Goal: Information Seeking & Learning: Learn about a topic

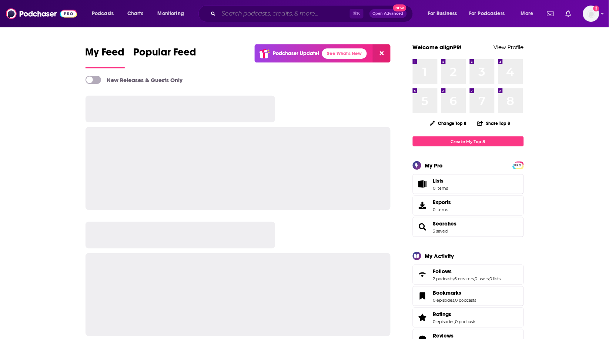
click at [251, 15] on input "Search podcasts, credits, & more..." at bounding box center [284, 14] width 131 height 12
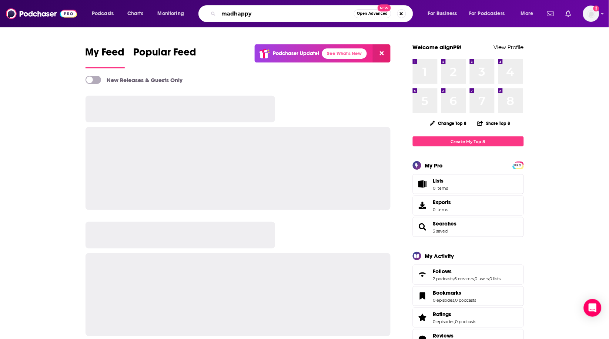
type input "madhappy"
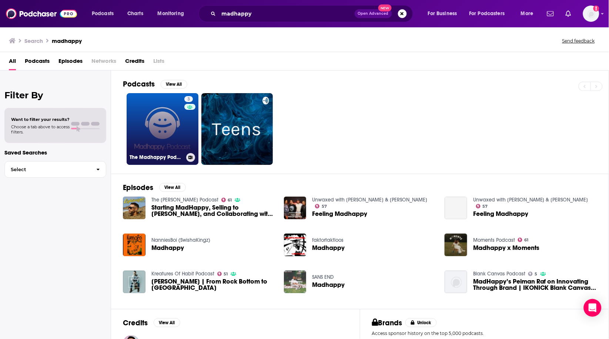
click at [177, 117] on link "3 The Madhappy Podcast" at bounding box center [163, 129] width 72 height 72
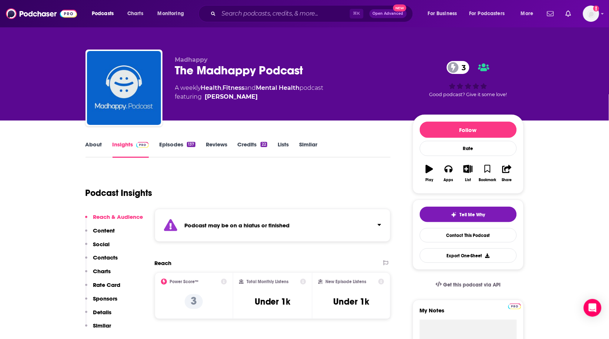
click at [167, 144] on link "Episodes 137" at bounding box center [177, 149] width 36 height 17
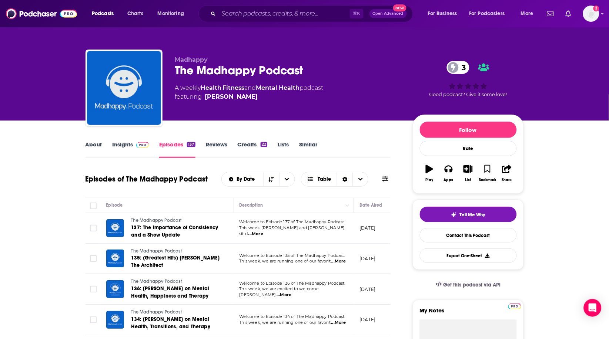
click at [312, 148] on link "Similar" at bounding box center [308, 149] width 18 height 17
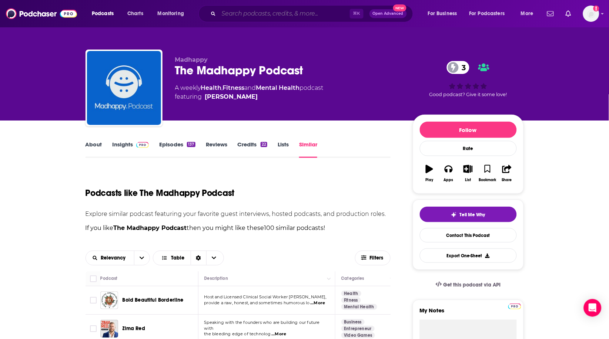
click at [227, 11] on input "Search podcasts, credits, & more..." at bounding box center [284, 14] width 131 height 12
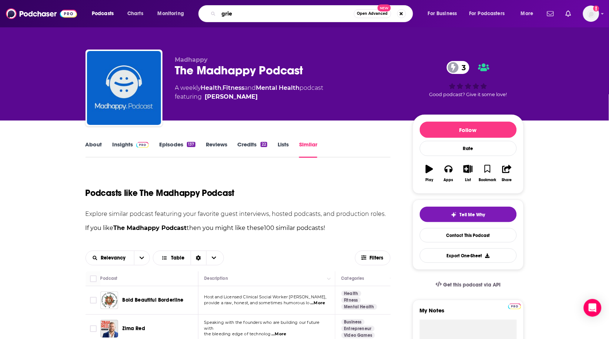
type input "grief"
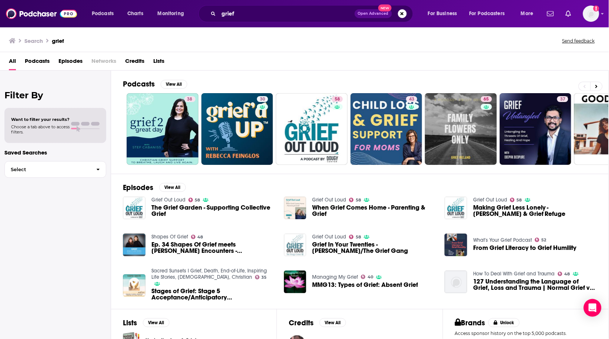
scroll to position [0, 0]
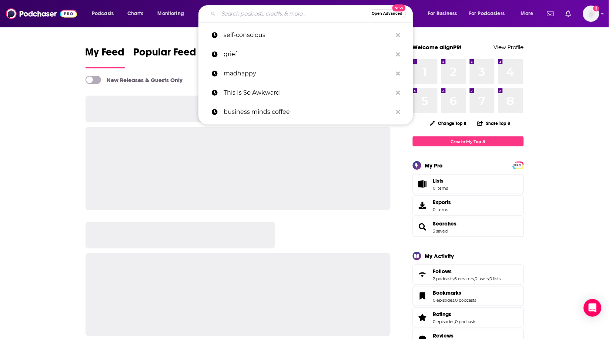
click at [243, 8] on input "Search podcasts, credits, & more..." at bounding box center [294, 14] width 150 height 12
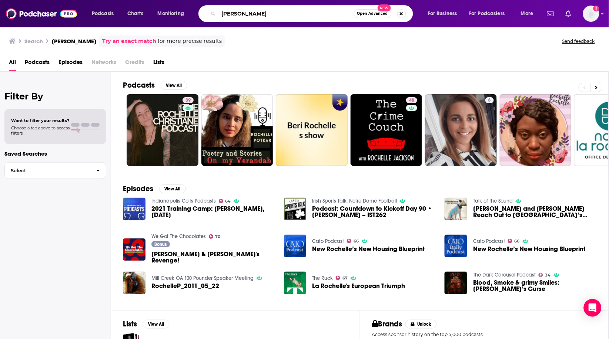
scroll to position [0, 0]
click at [255, 14] on input "Isaac rochelle" at bounding box center [286, 14] width 135 height 12
click at [254, 14] on input "Isaac rochelle" at bounding box center [286, 14] width 135 height 12
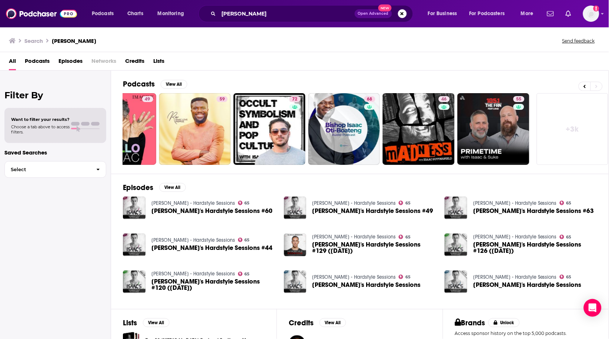
scroll to position [0, 191]
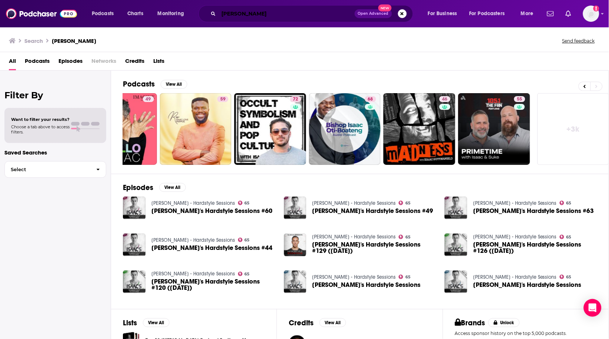
click at [282, 11] on input "Isaac" at bounding box center [287, 14] width 136 height 12
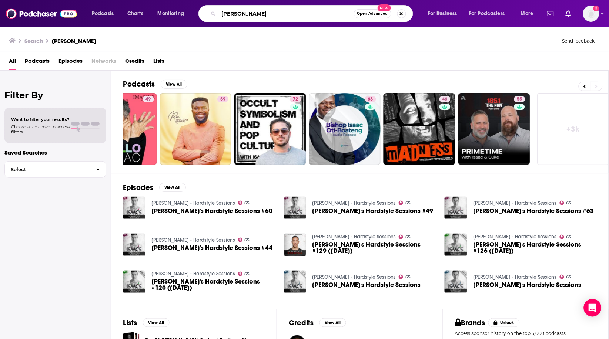
type input "Isaac rochell"
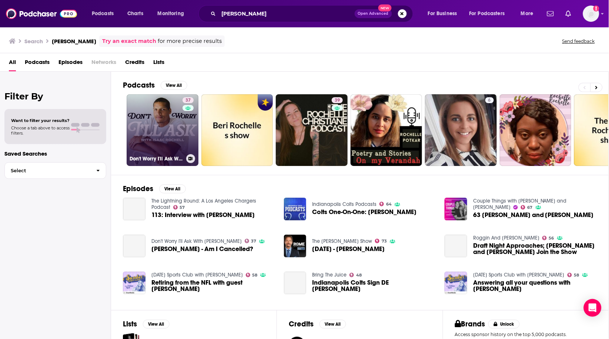
click at [180, 123] on link "37 Don't Worry I'll Ask With Isaac Rochell" at bounding box center [163, 130] width 72 height 72
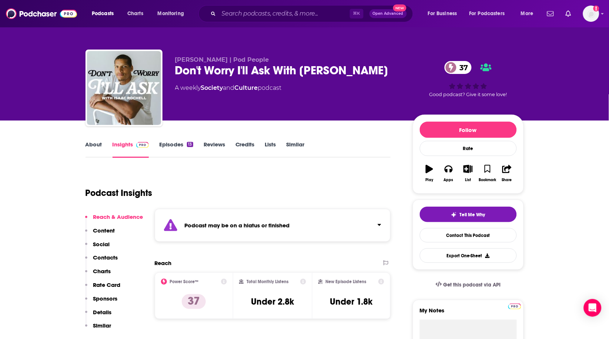
click at [174, 144] on link "Episodes 13" at bounding box center [176, 149] width 34 height 17
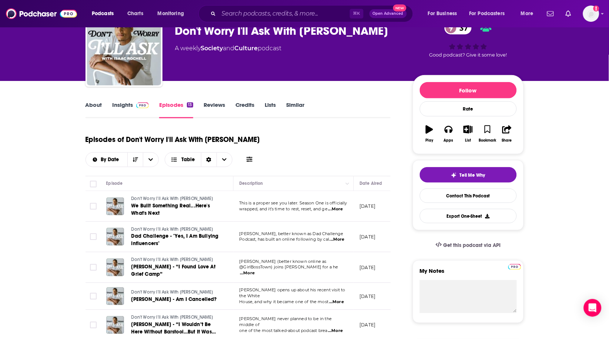
scroll to position [40, 0]
click at [339, 211] on span "...More" at bounding box center [335, 209] width 15 height 6
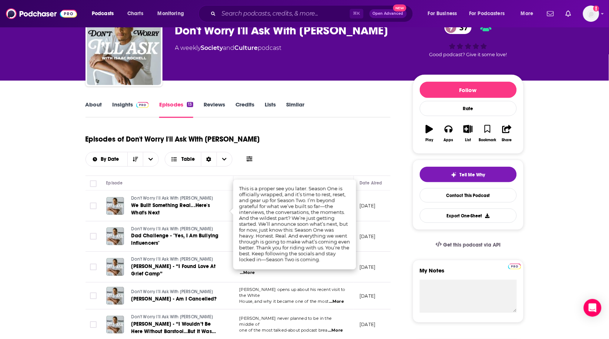
click at [284, 137] on div "Episodes of Don't Worry I'll Ask With Isaac Rochell By Date Table" at bounding box center [238, 148] width 305 height 37
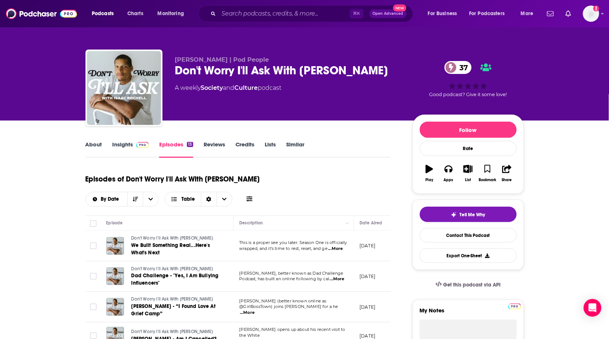
scroll to position [0, 0]
click at [125, 145] on link "Insights" at bounding box center [131, 149] width 37 height 17
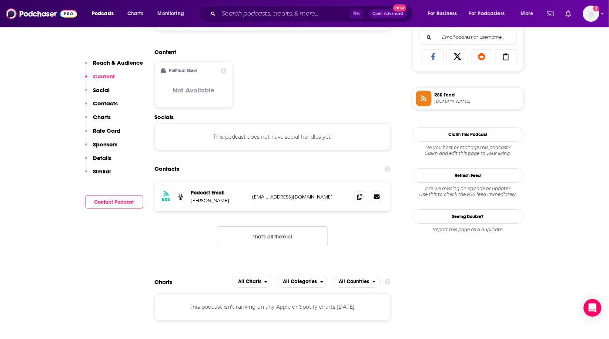
scroll to position [492, 0]
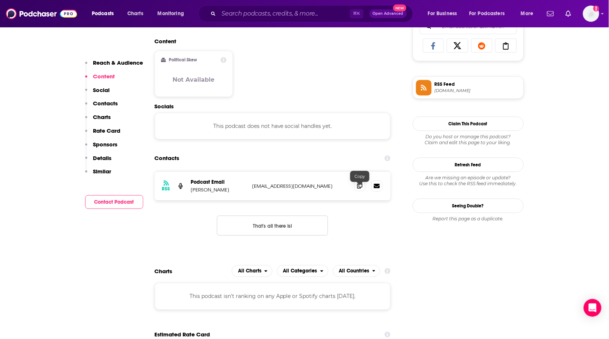
click at [358, 188] on icon at bounding box center [359, 186] width 5 height 6
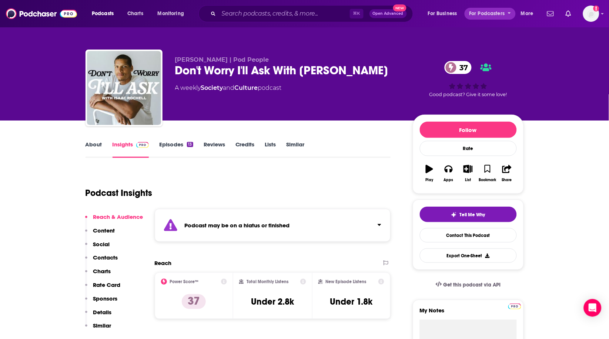
scroll to position [0, 0]
click at [299, 145] on link "Similar" at bounding box center [295, 149] width 18 height 17
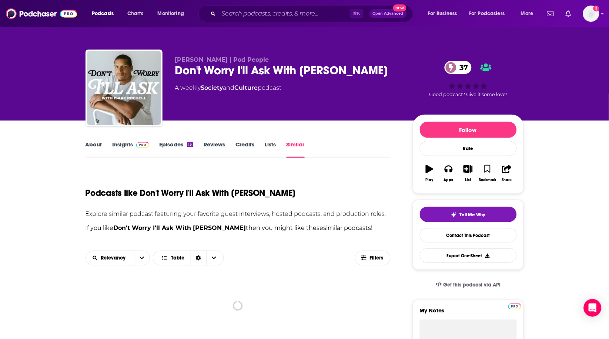
click at [299, 142] on link "Similar" at bounding box center [295, 149] width 18 height 17
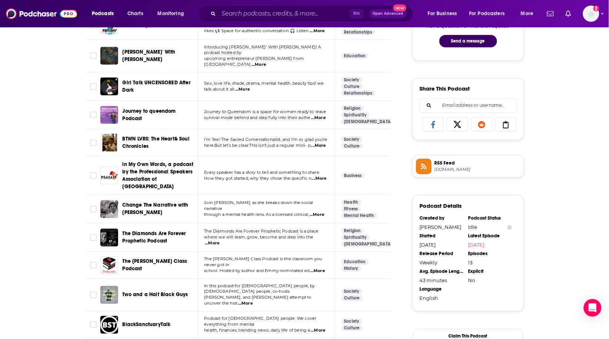
scroll to position [426, 0]
